Goal: Information Seeking & Learning: Find specific fact

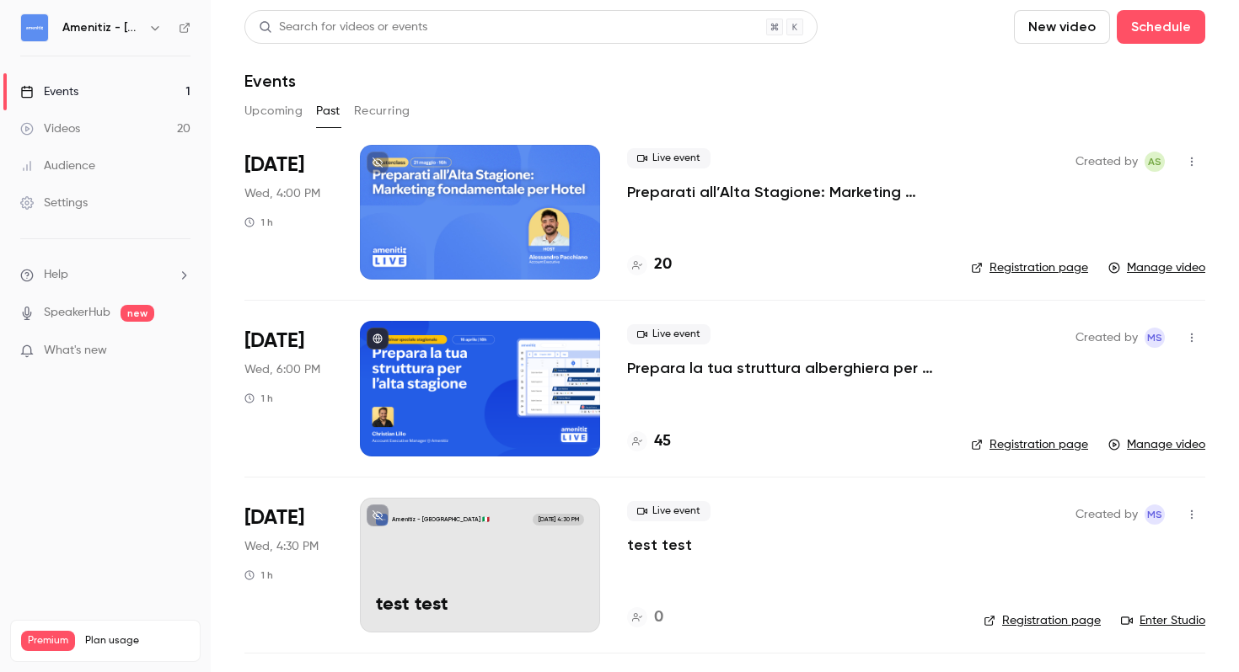
click at [266, 109] on button "Upcoming" at bounding box center [273, 111] width 58 height 27
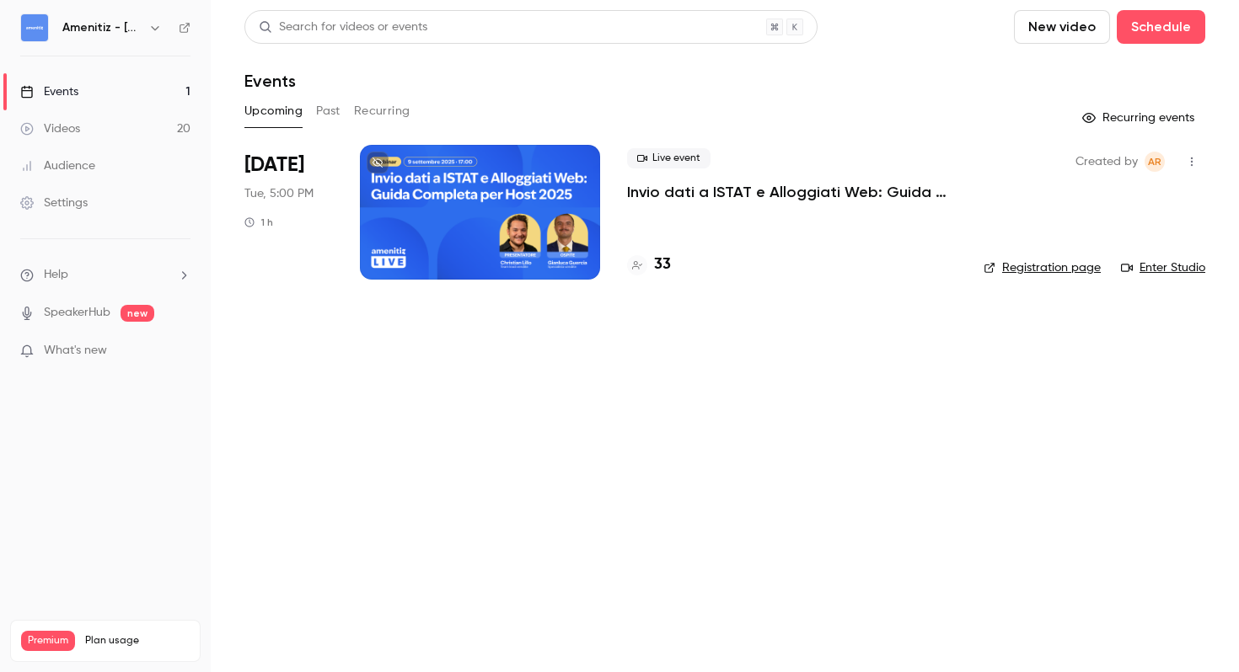
click at [158, 21] on icon "button" at bounding box center [154, 27] width 13 height 13
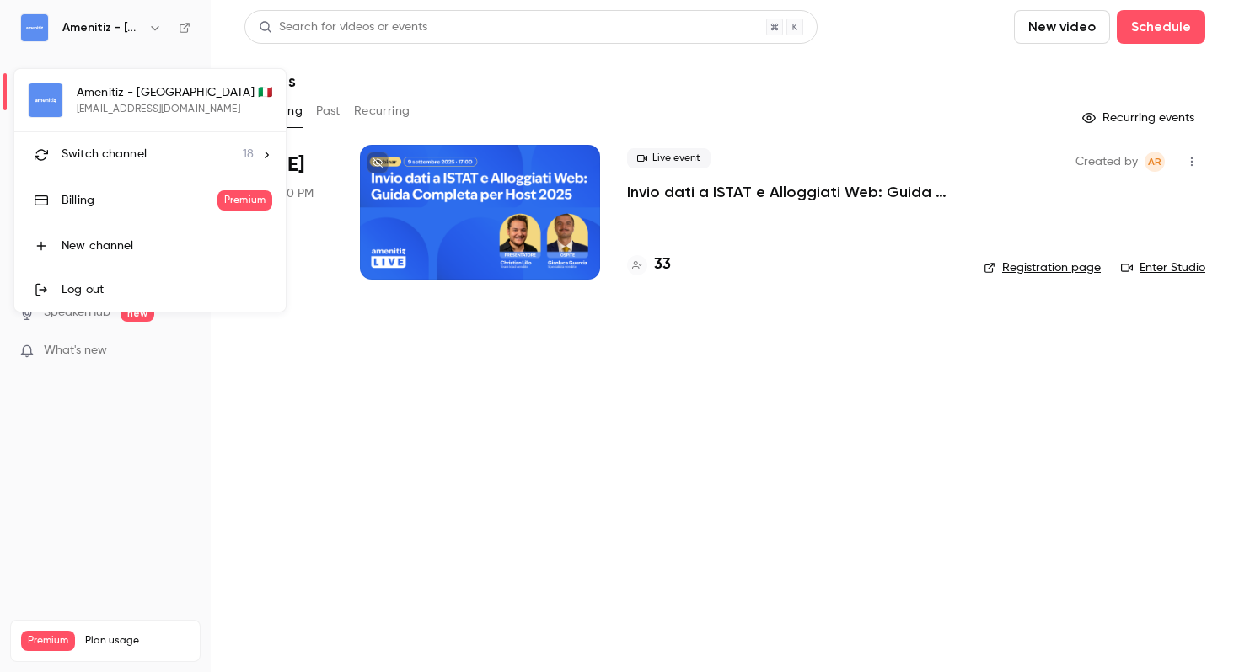
click at [260, 153] on icon at bounding box center [266, 155] width 12 height 12
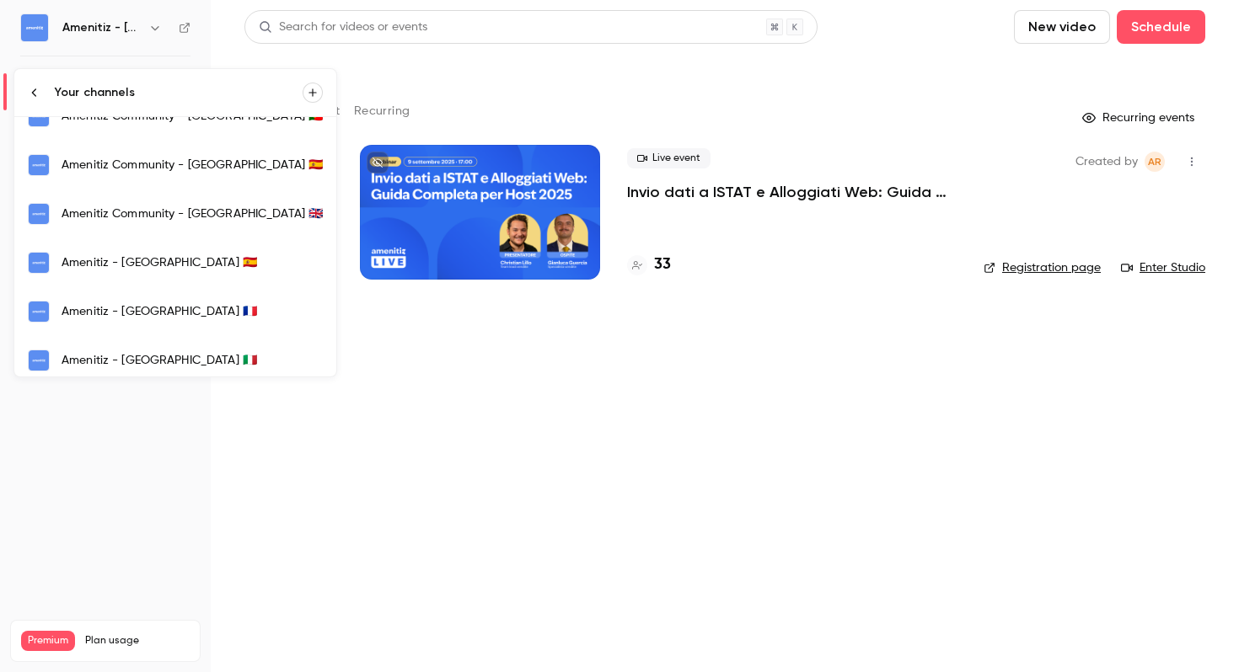
scroll to position [272, 0]
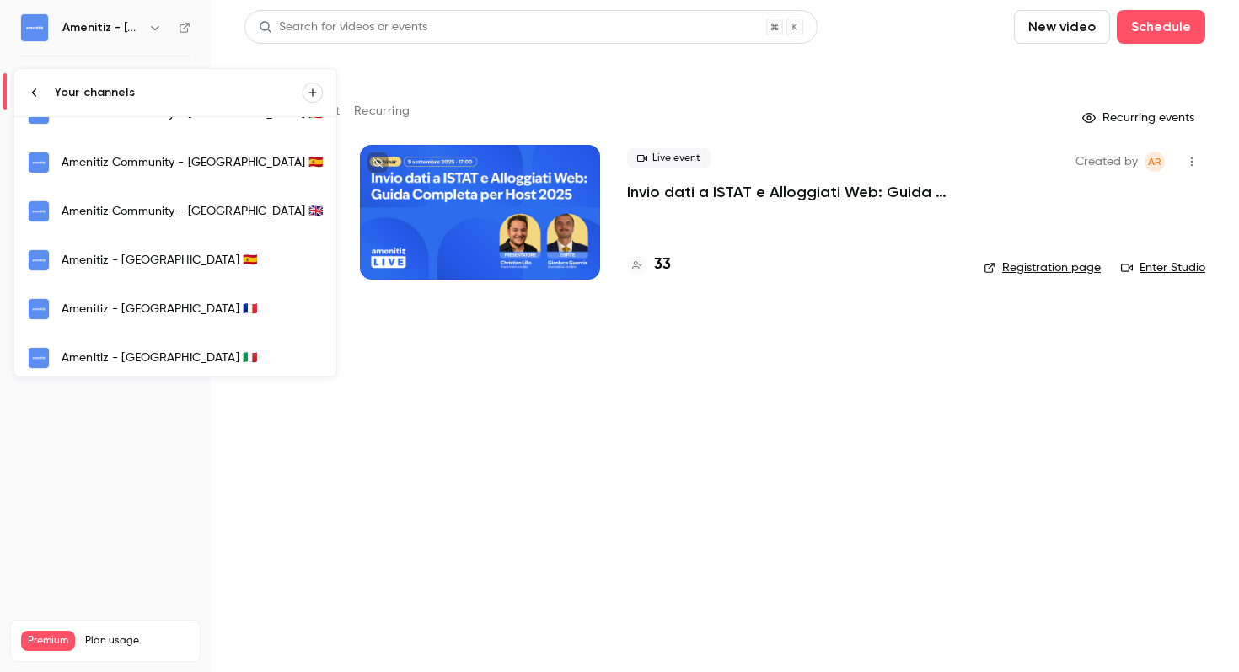
click at [132, 263] on div "Amenitiz - [GEOGRAPHIC_DATA] 🇪🇸" at bounding box center [192, 260] width 261 height 17
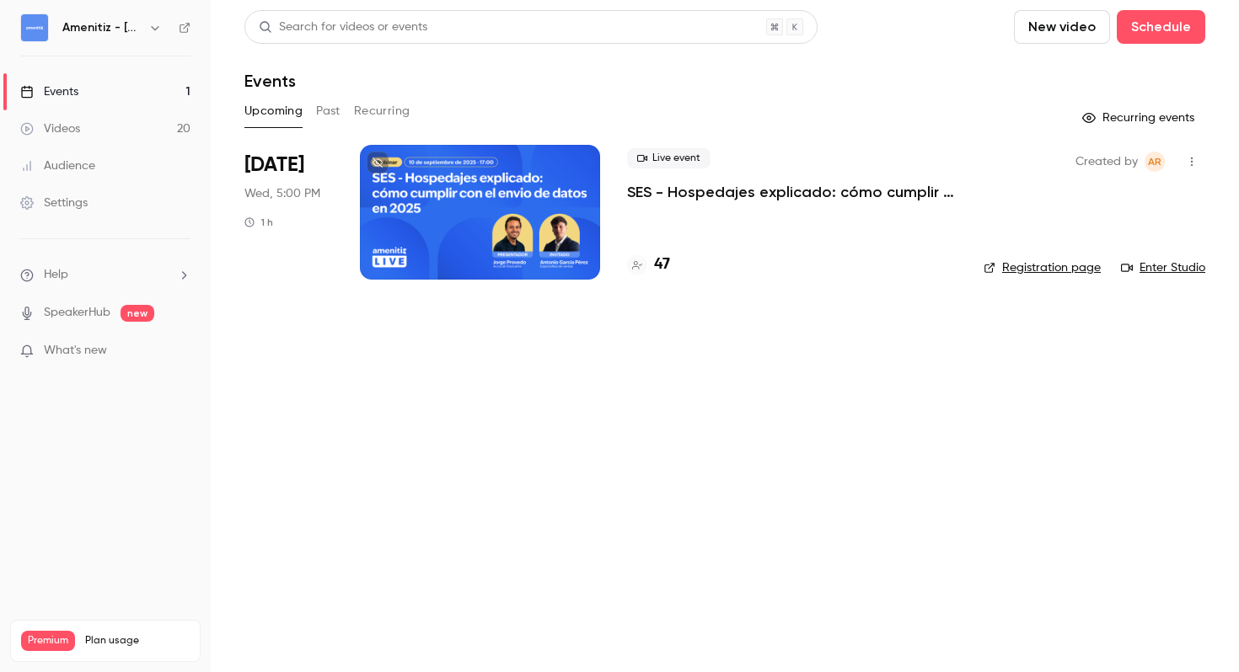
click at [116, 35] on h6 "Amenitiz - [GEOGRAPHIC_DATA] 🇪🇸" at bounding box center [101, 27] width 79 height 17
click at [145, 29] on button "button" at bounding box center [155, 28] width 20 height 20
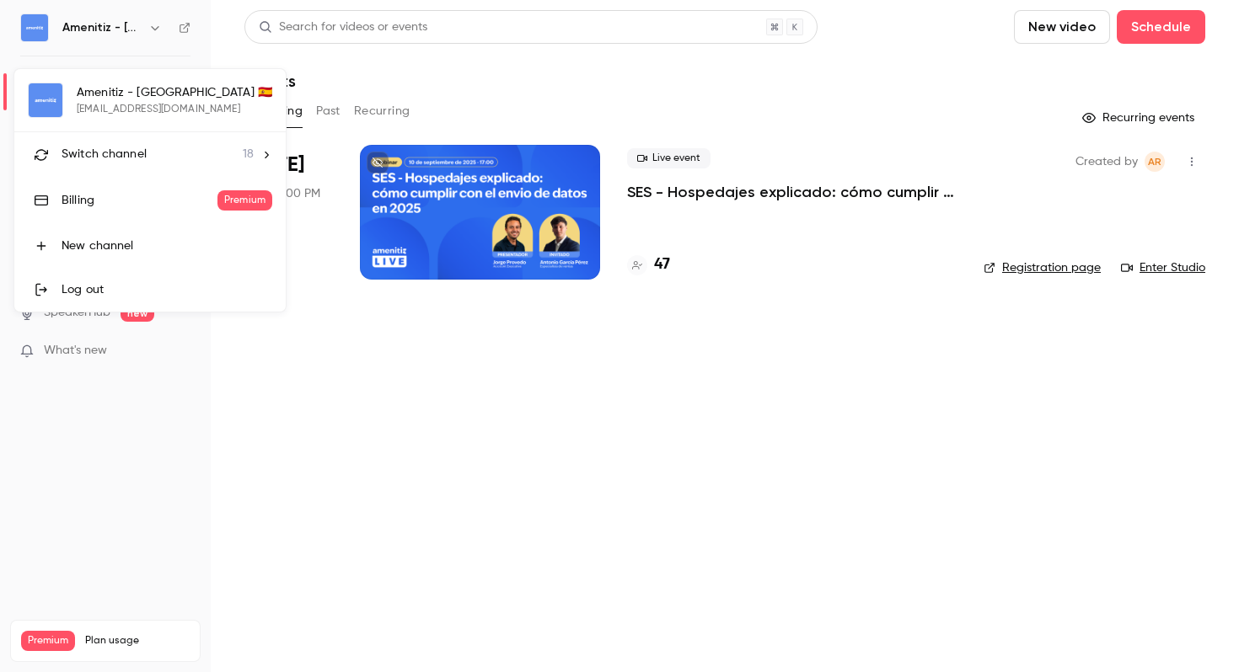
click at [194, 137] on li "Switch channel 18" at bounding box center [149, 154] width 271 height 45
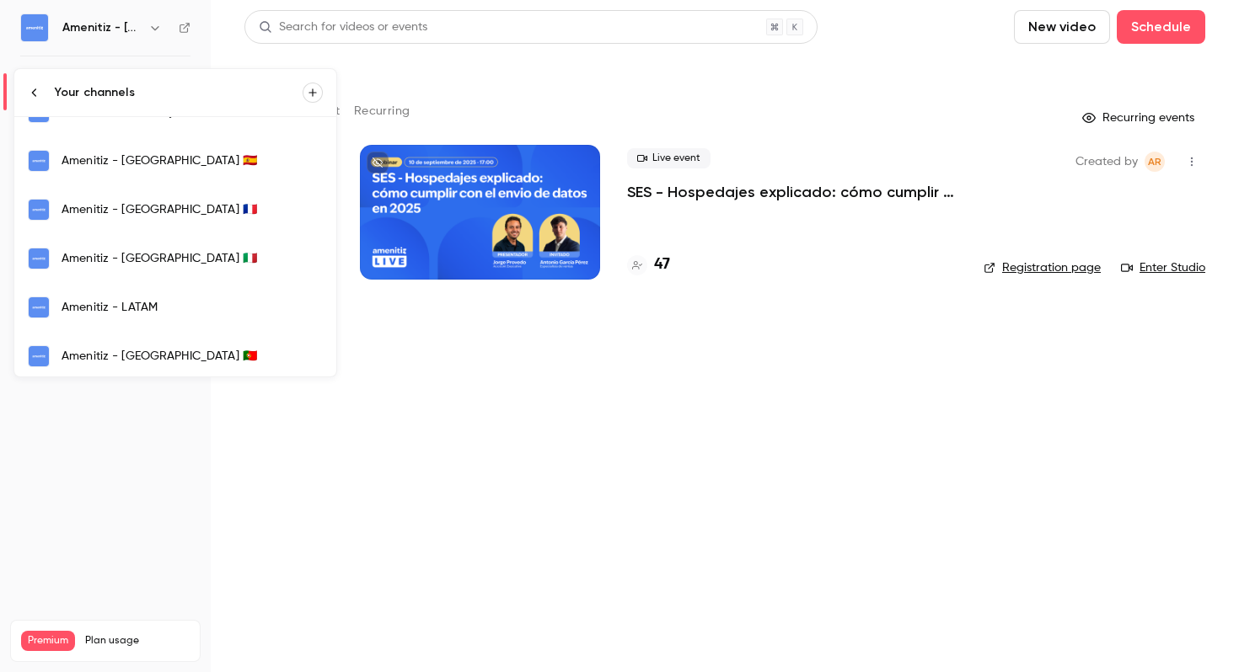
scroll to position [387, 0]
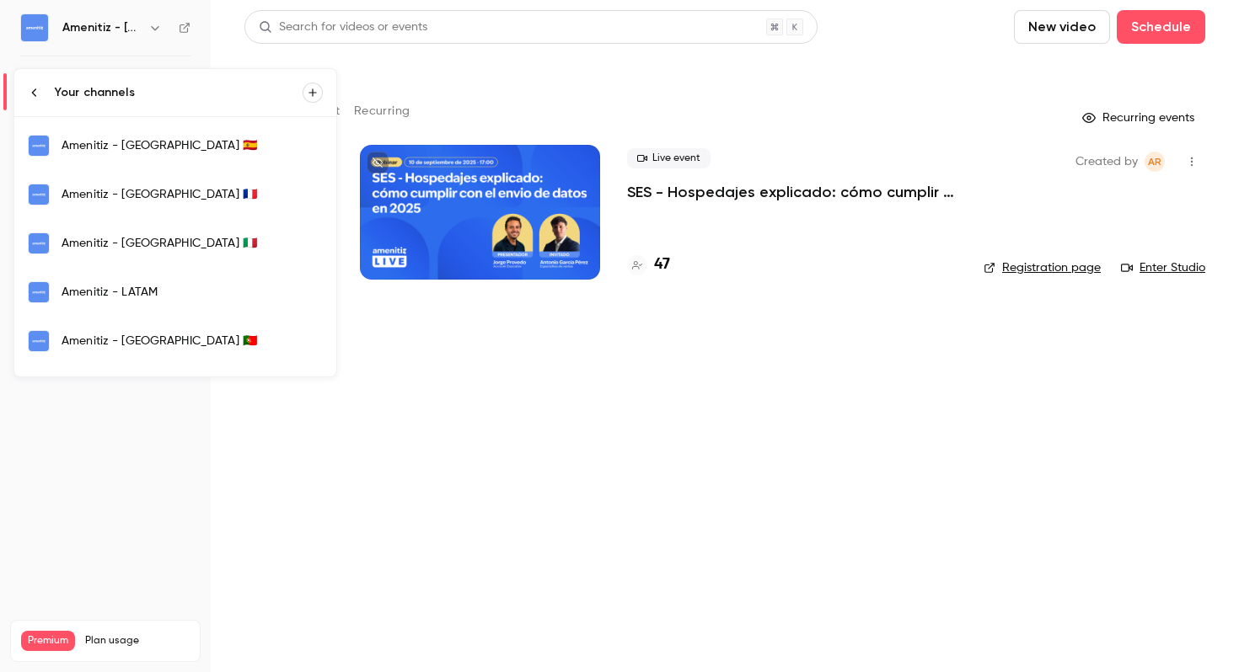
click at [159, 209] on link "Amenitiz - [GEOGRAPHIC_DATA] 🇫🇷" at bounding box center [175, 194] width 322 height 49
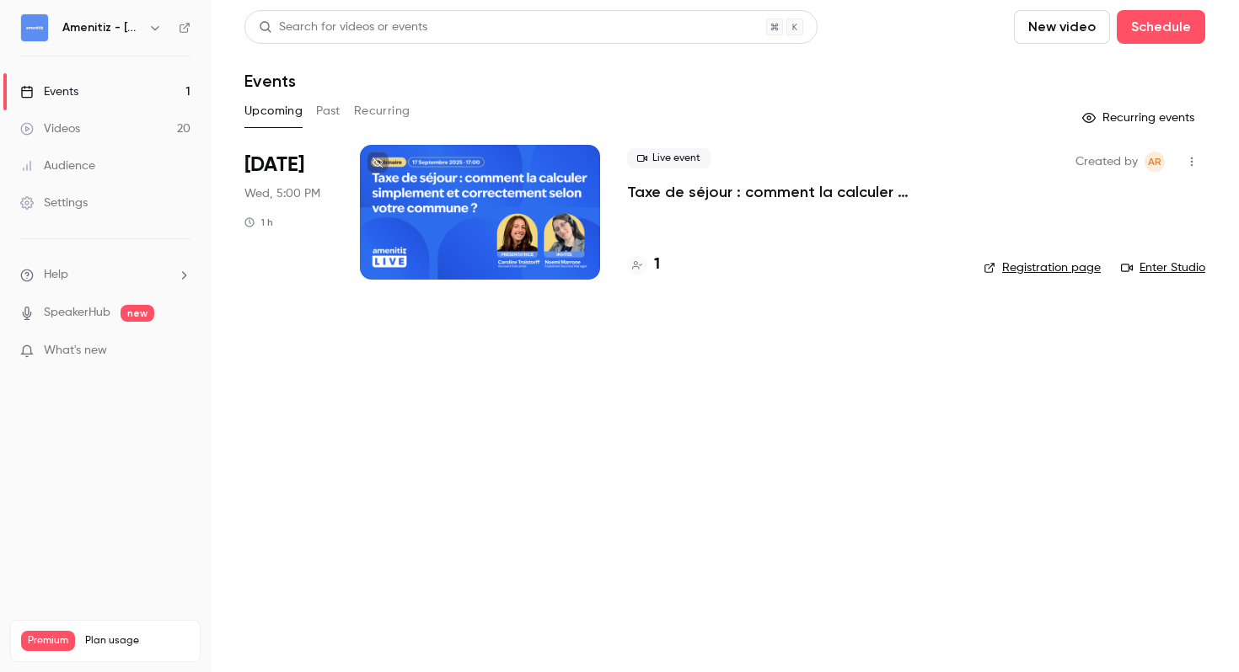
click at [121, 25] on h6 "Amenitiz - [GEOGRAPHIC_DATA] 🇫🇷" at bounding box center [101, 27] width 79 height 17
click at [157, 29] on icon "button" at bounding box center [154, 27] width 13 height 13
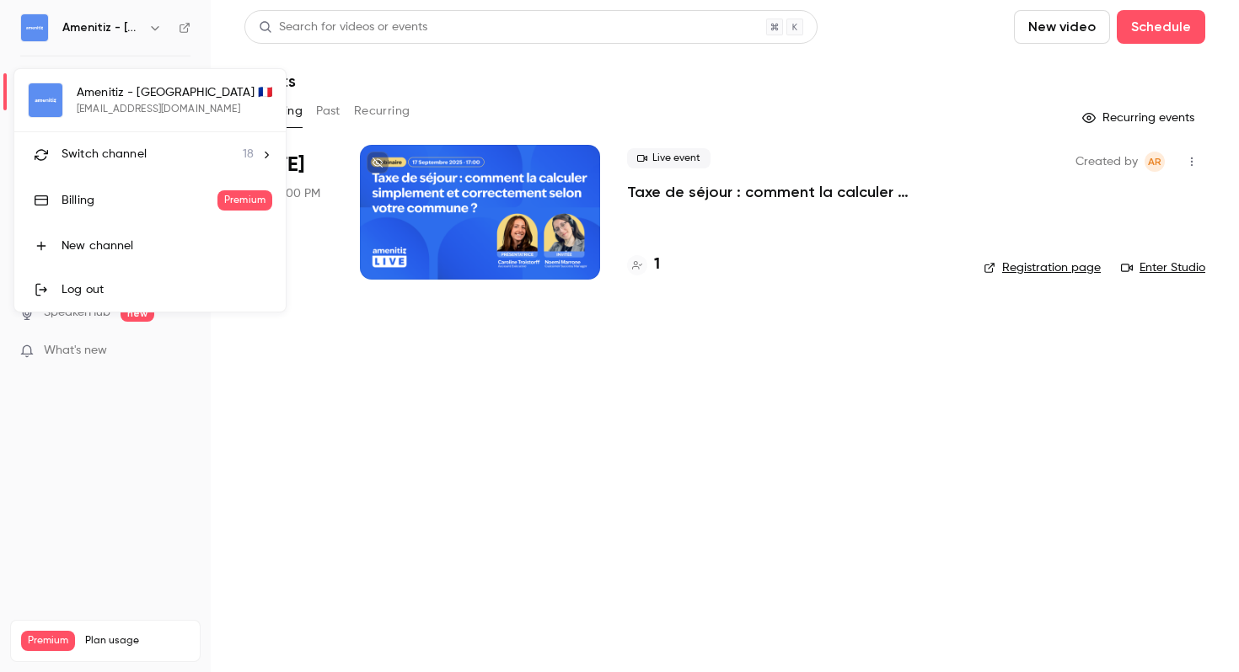
click at [217, 143] on li "Switch channel 18" at bounding box center [149, 154] width 271 height 45
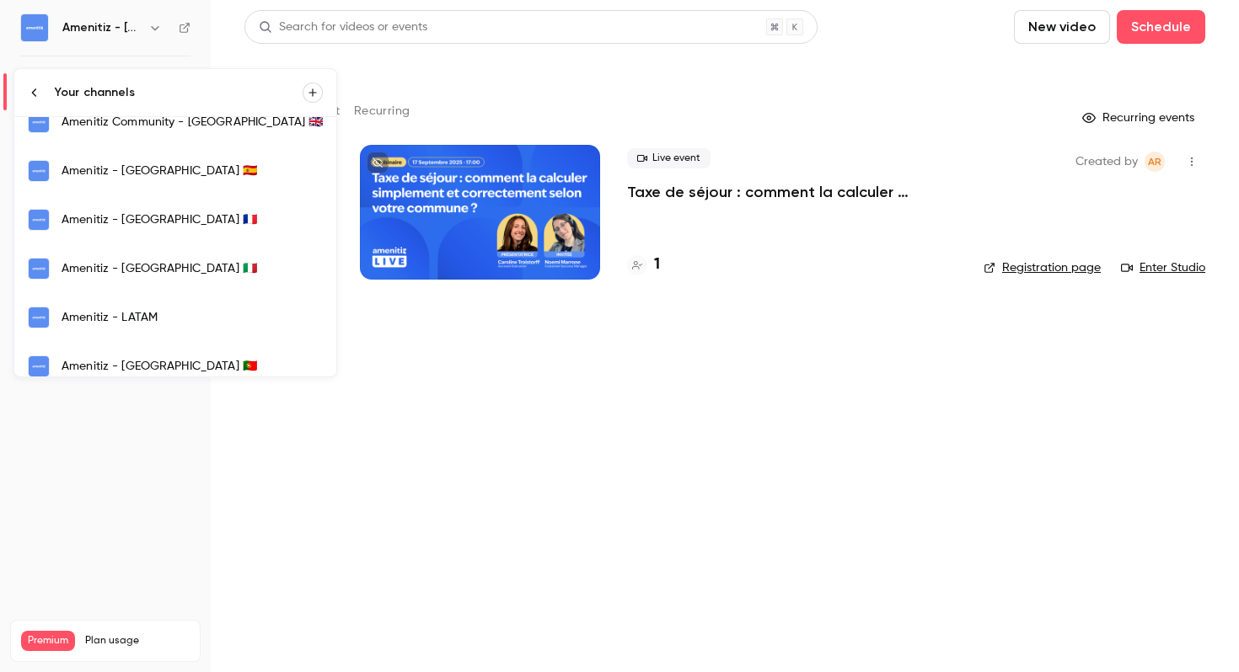
scroll to position [406, 0]
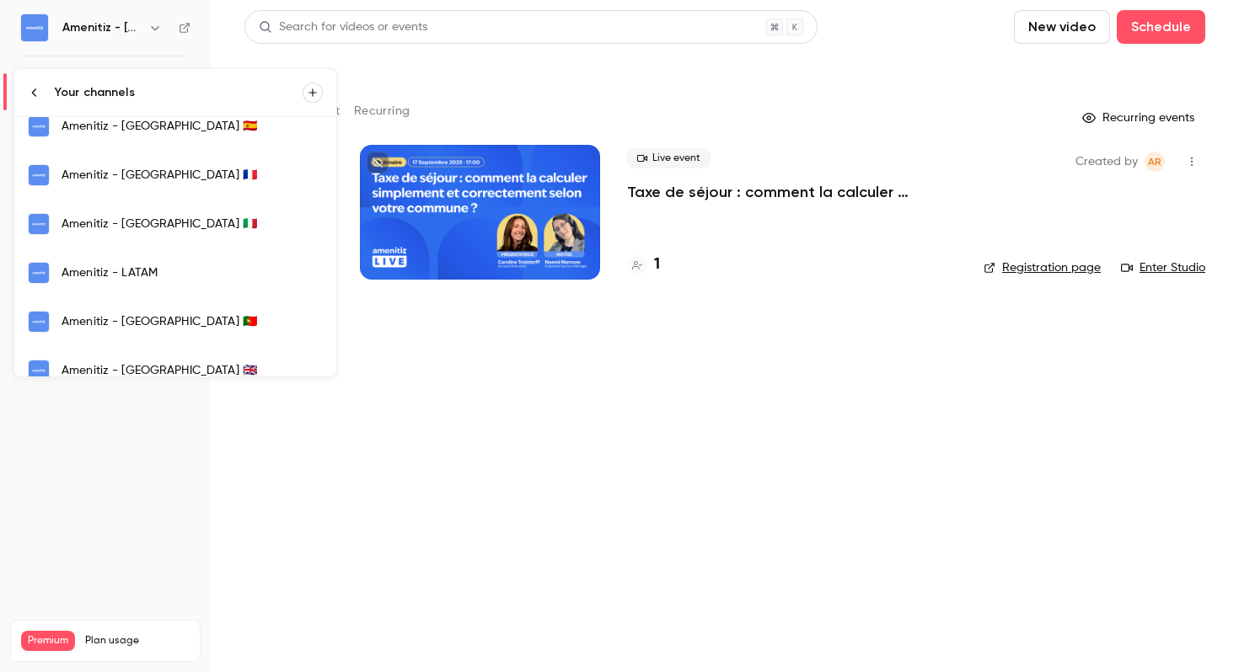
click at [153, 337] on link "Amenitiz - [GEOGRAPHIC_DATA] 🇵🇹" at bounding box center [175, 321] width 322 height 49
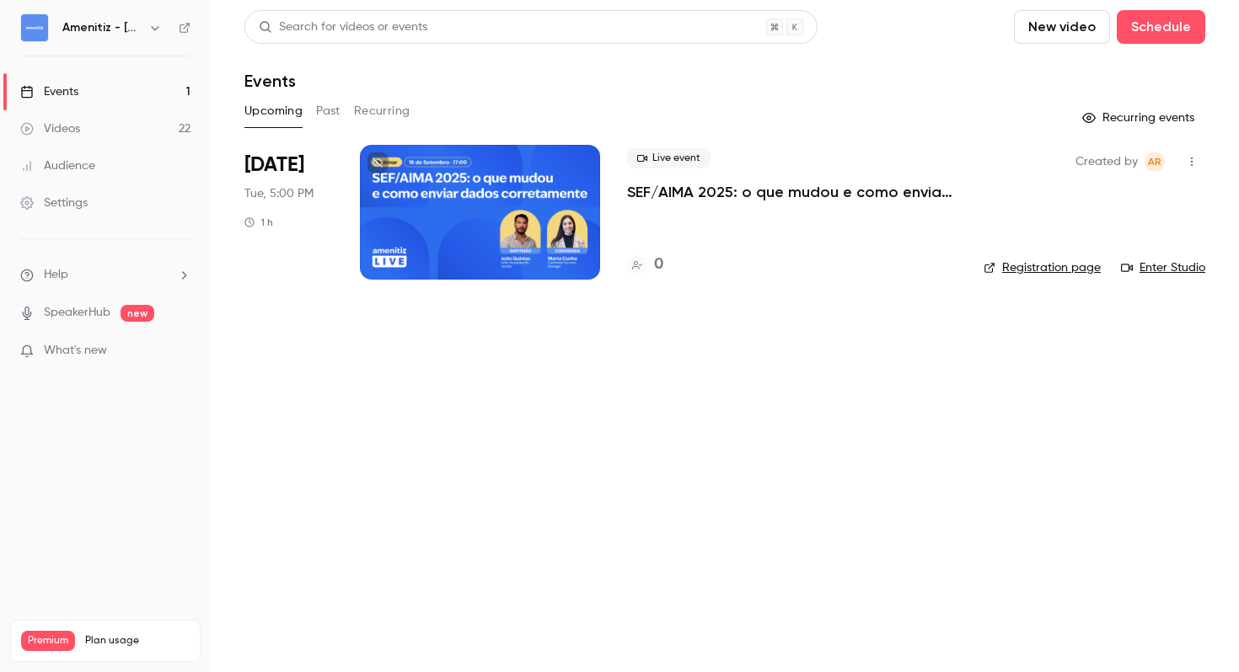
click at [1073, 272] on link "Registration page" at bounding box center [1041, 268] width 117 height 17
click at [520, 214] on div at bounding box center [480, 212] width 240 height 135
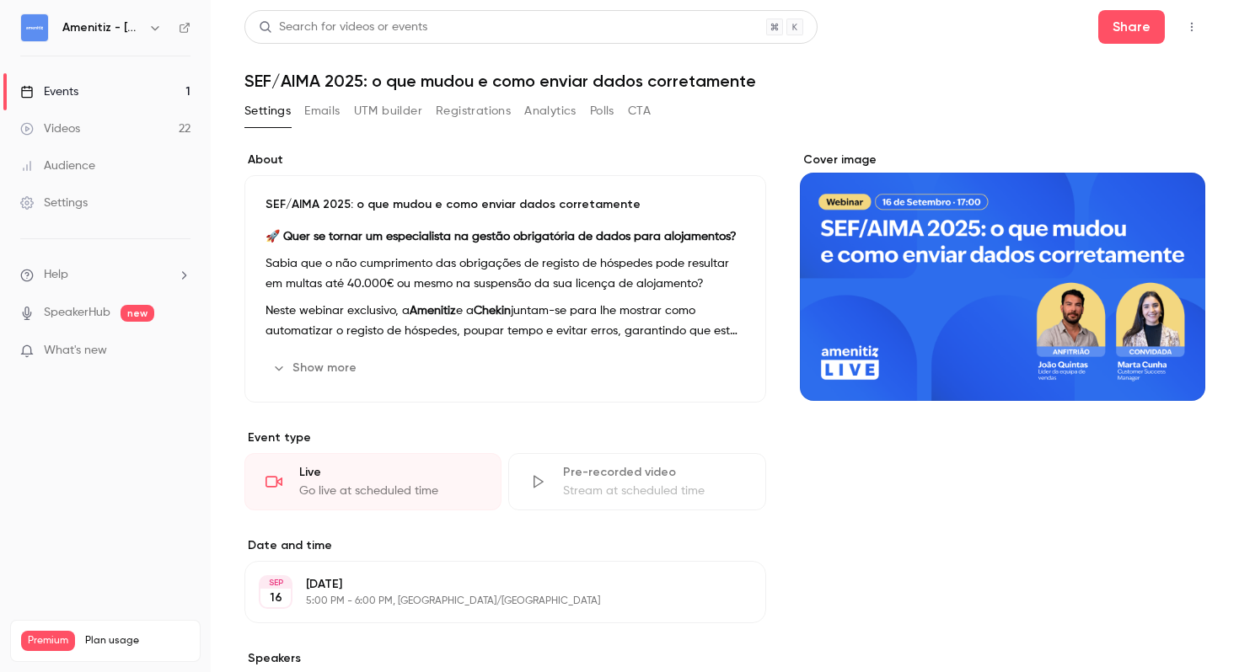
click at [333, 369] on button "Show more" at bounding box center [315, 368] width 101 height 27
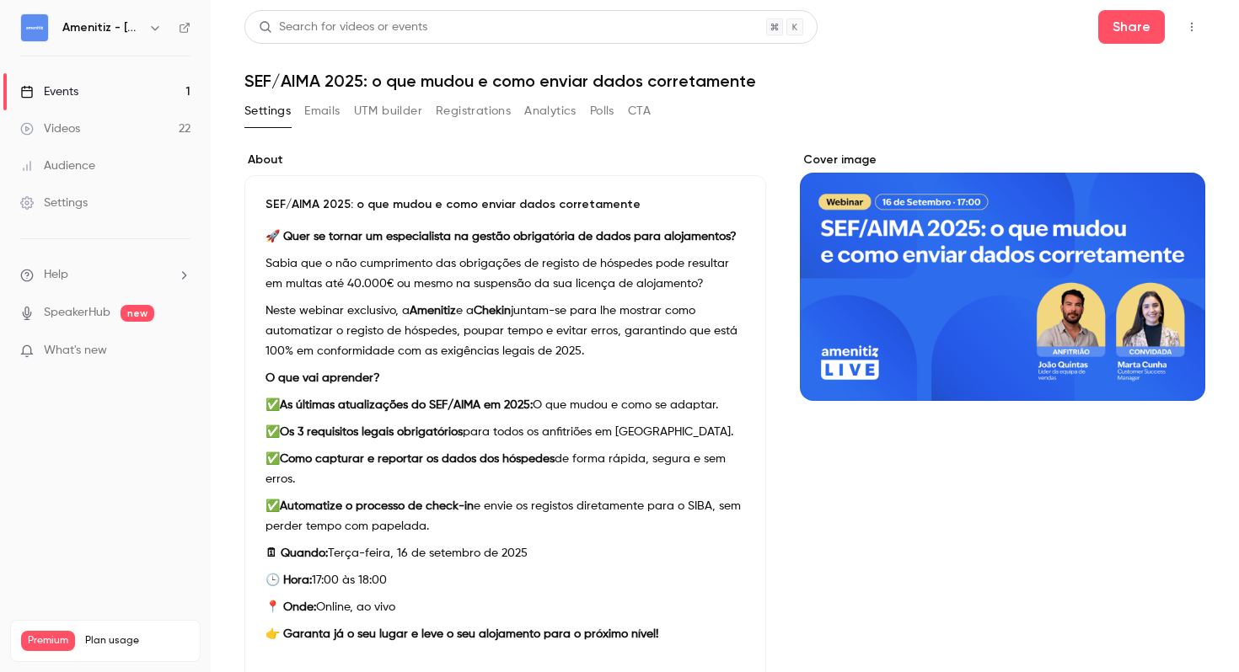
click at [266, 198] on p "SEF/AIMA 2025: o que mudou e como enviar dados corretamente" at bounding box center [505, 204] width 480 height 17
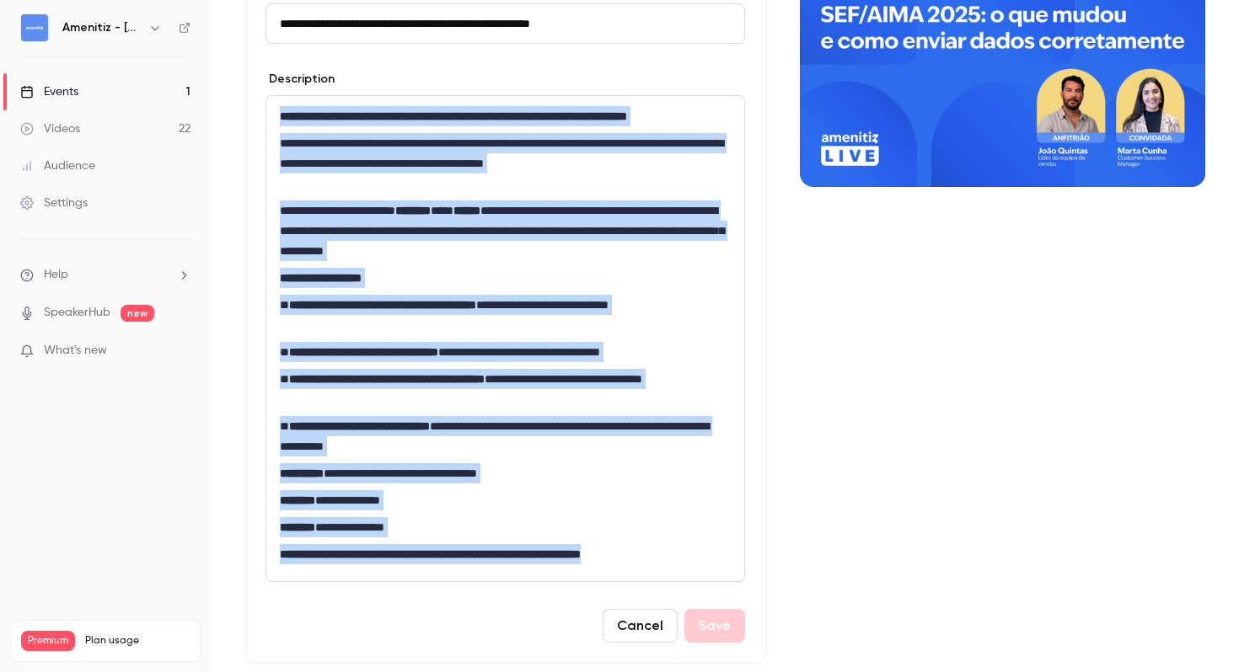
scroll to position [287, 0]
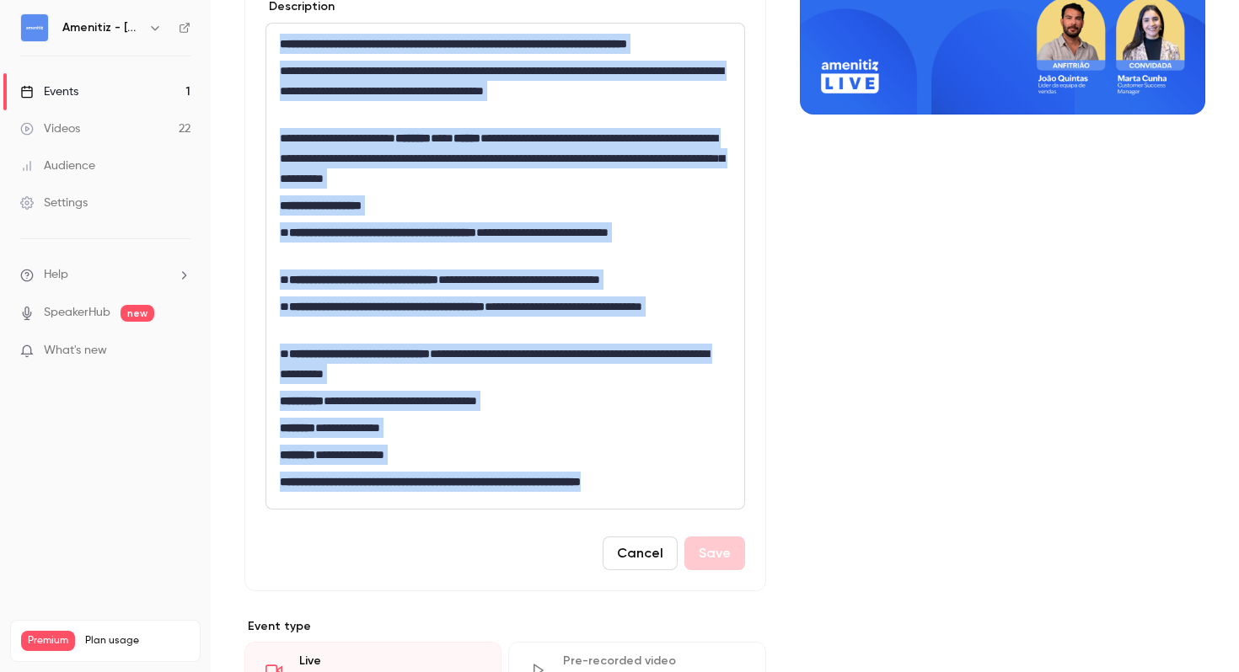
drag, startPoint x: 280, startPoint y: 238, endPoint x: 689, endPoint y: 506, distance: 489.9
click at [689, 506] on div "**********" at bounding box center [505, 266] width 478 height 485
copy div "**********"
click at [149, 36] on button "button" at bounding box center [155, 28] width 20 height 20
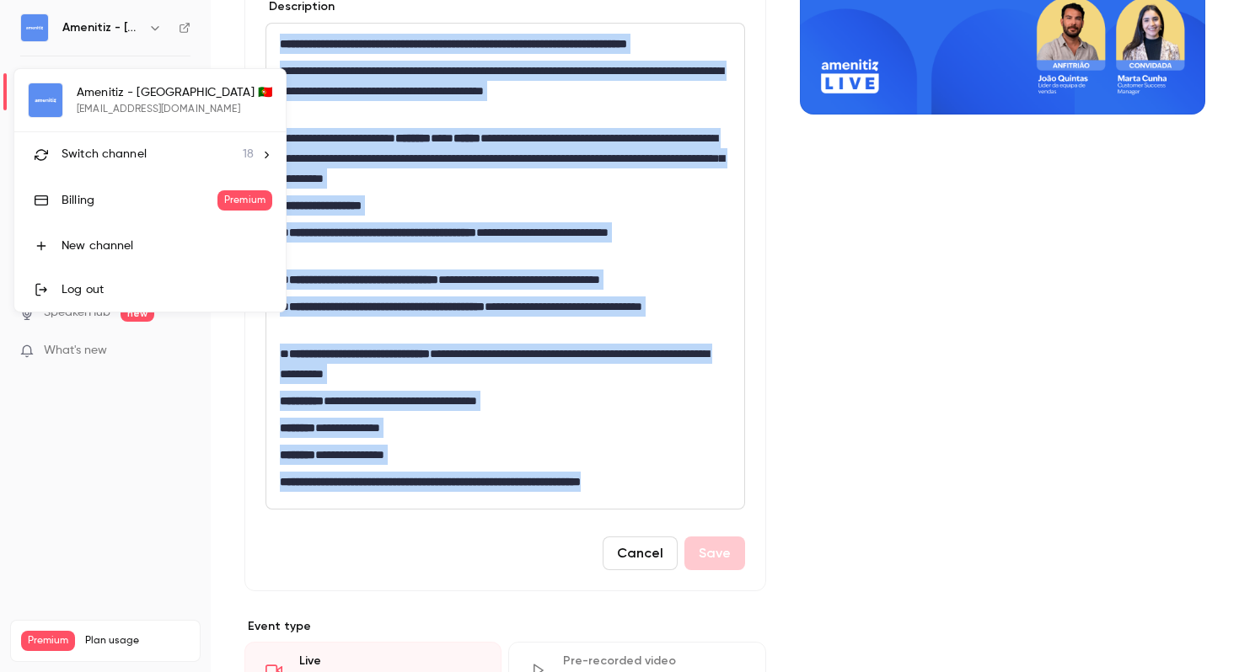
click at [169, 150] on div "Switch channel 18" at bounding box center [158, 155] width 192 height 18
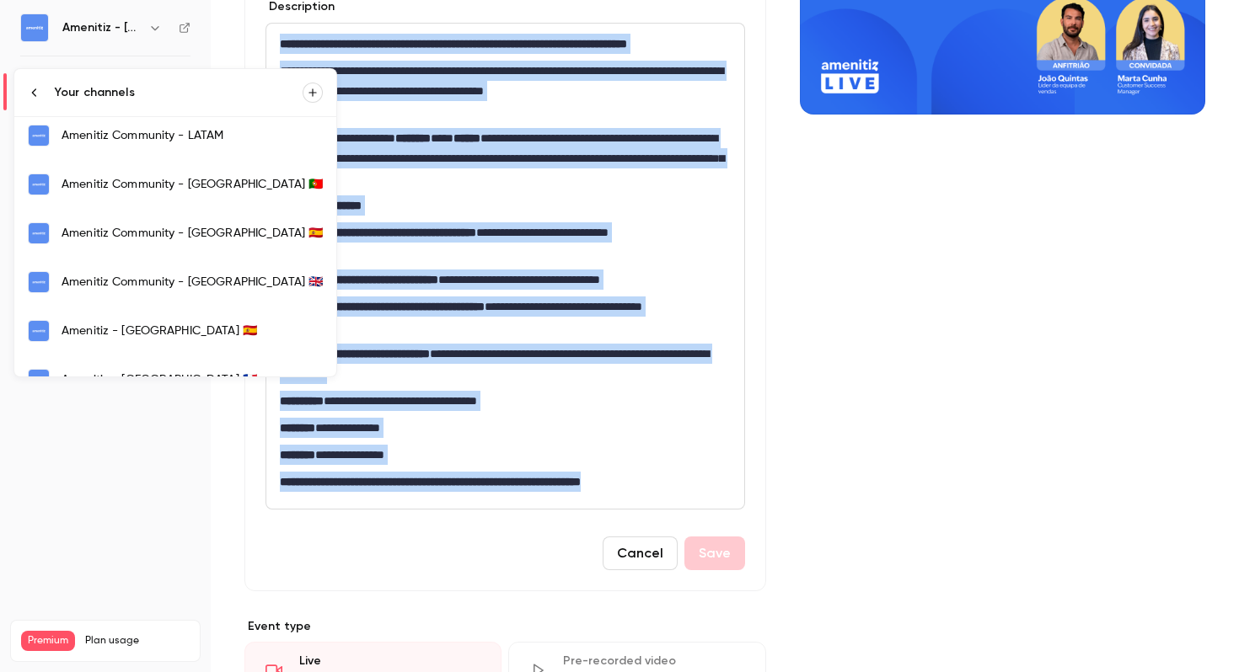
scroll to position [331, 0]
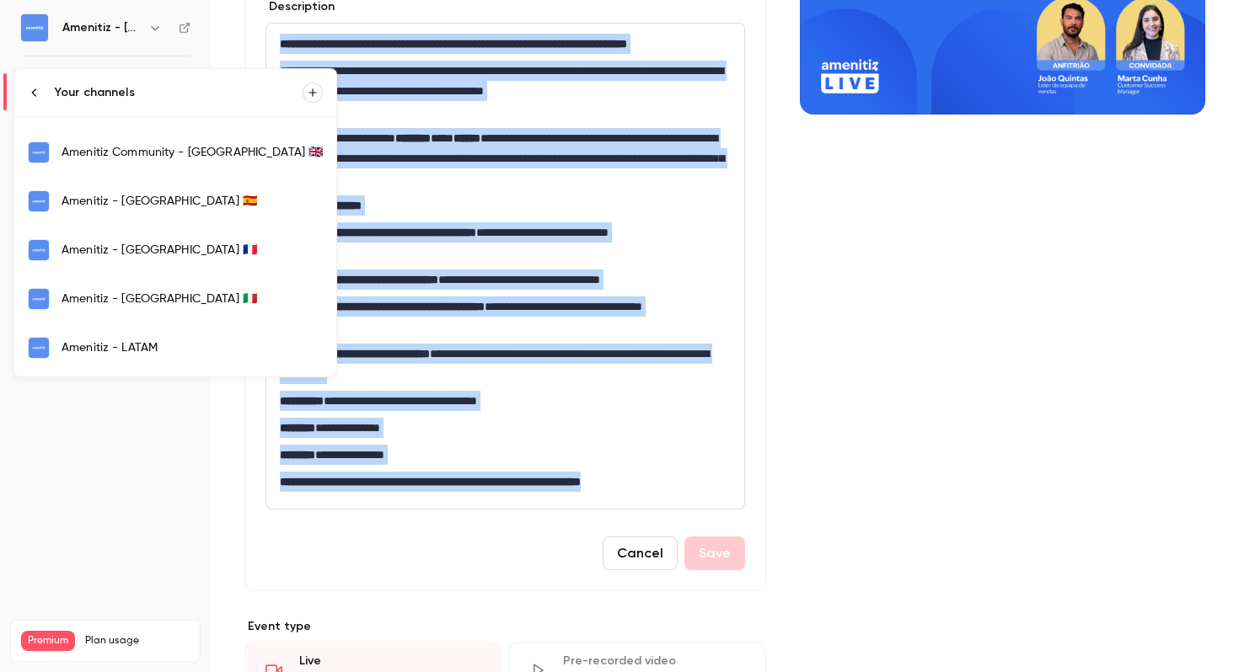
click at [169, 245] on div "Amenitiz - [GEOGRAPHIC_DATA] 🇫🇷" at bounding box center [192, 250] width 261 height 17
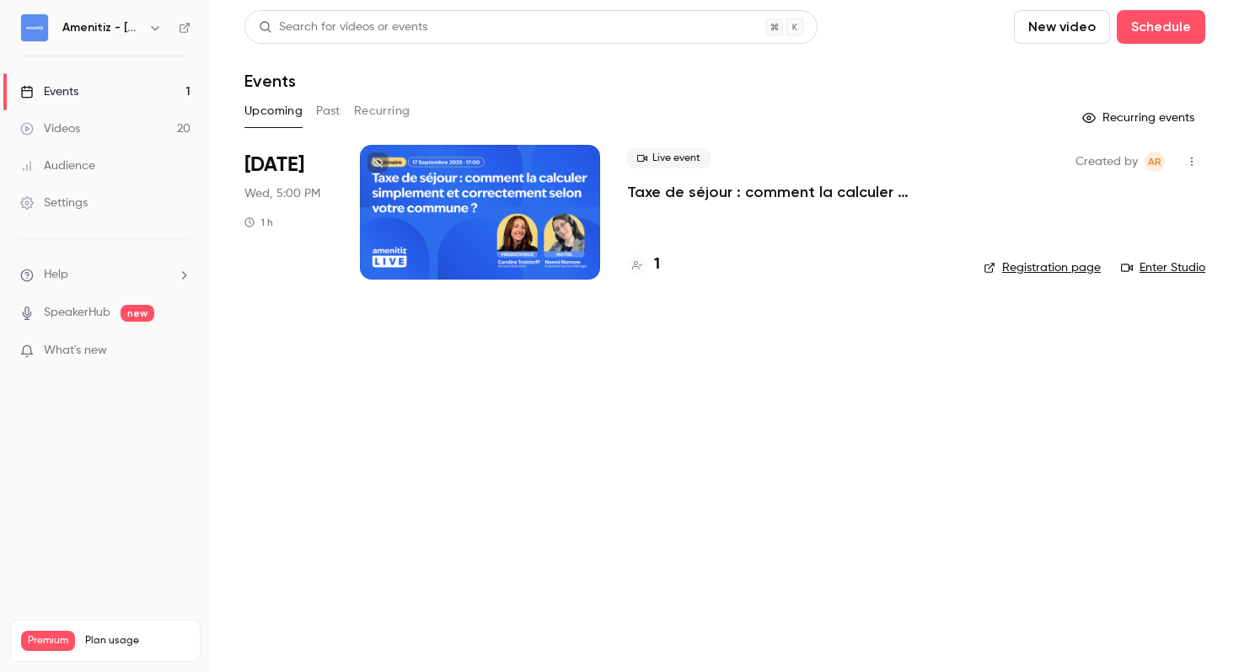
click at [554, 230] on div at bounding box center [480, 212] width 240 height 135
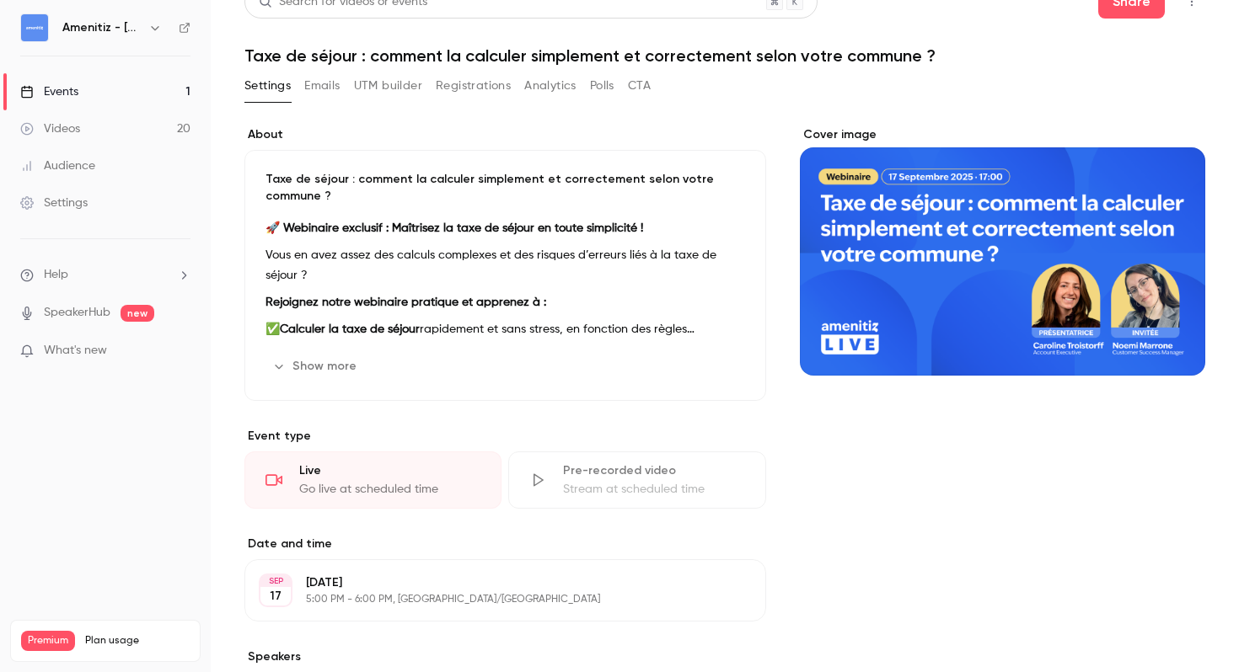
scroll to position [26, 0]
click at [284, 372] on button "Show more" at bounding box center [315, 365] width 101 height 27
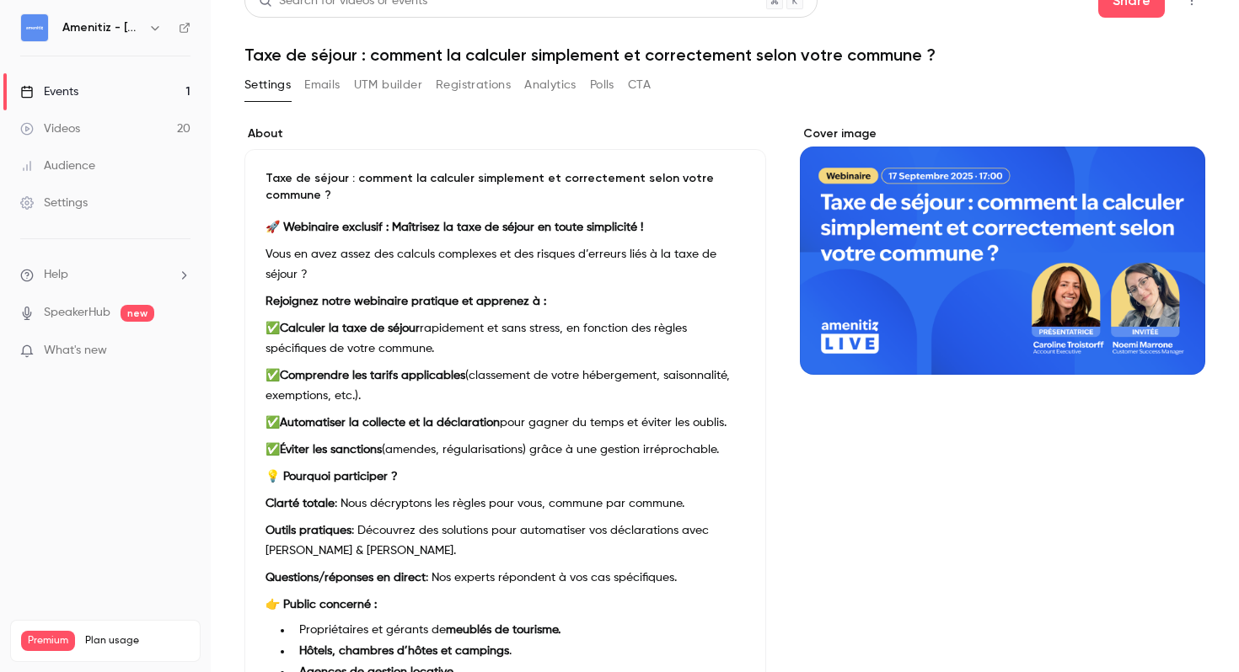
click at [281, 199] on p "Taxe de séjour : comment la calculer simplement et correctement selon votre com…" at bounding box center [505, 187] width 480 height 34
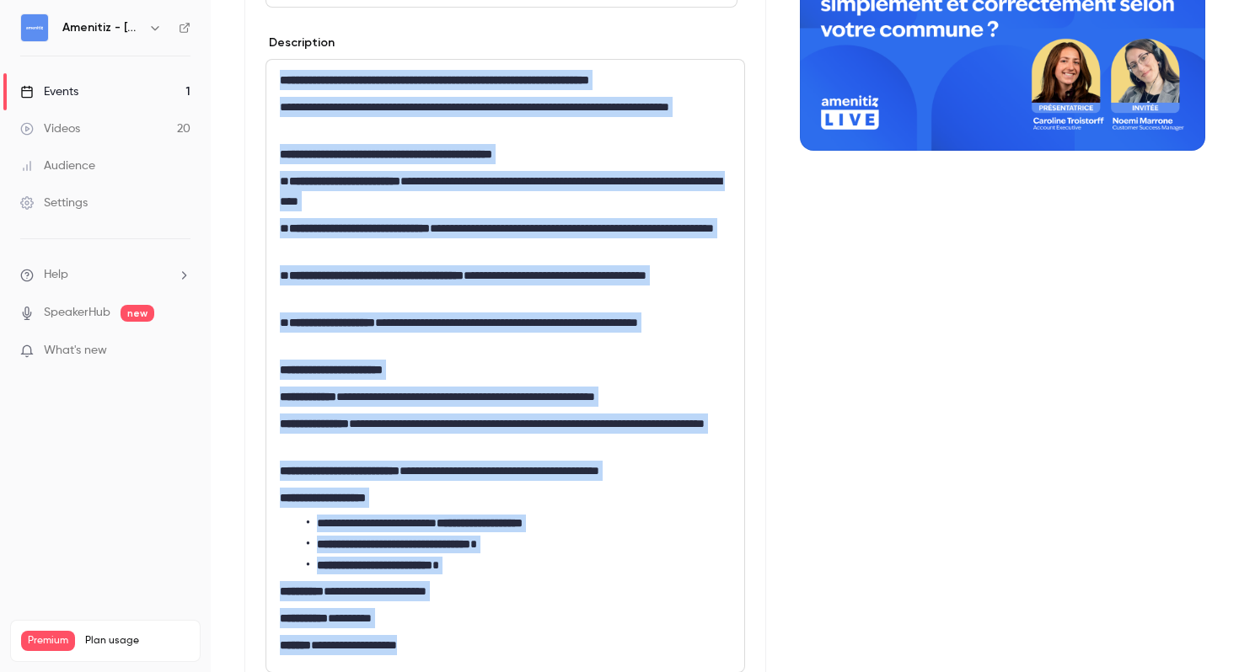
scroll to position [275, 0]
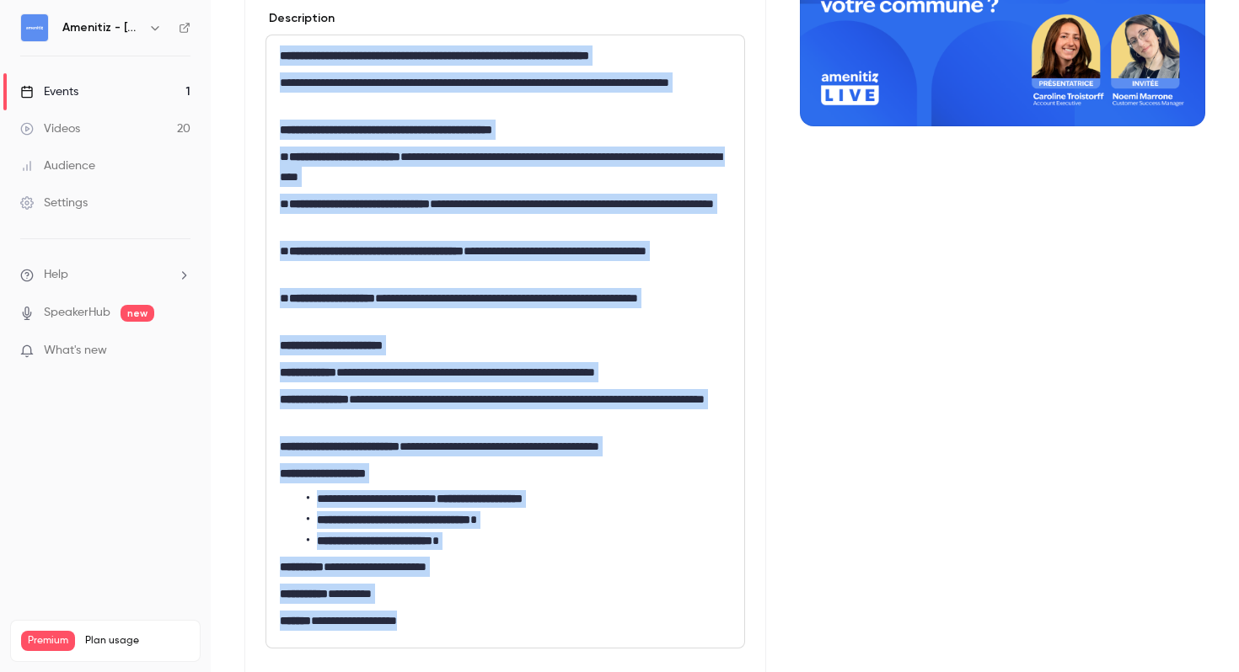
drag, startPoint x: 279, startPoint y: 233, endPoint x: 580, endPoint y: 630, distance: 498.1
click at [580, 630] on div "**********" at bounding box center [505, 341] width 478 height 613
copy div "**********"
